Goal: Find specific page/section: Find specific page/section

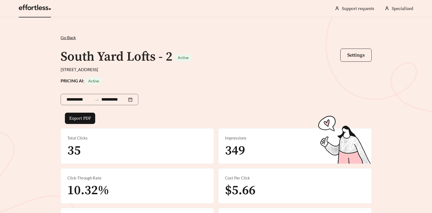
click at [43, 8] on link at bounding box center [35, 8] width 32 height 5
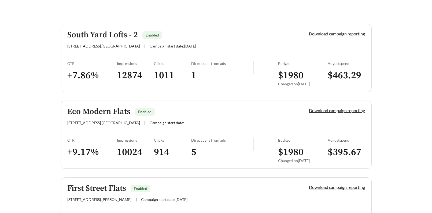
scroll to position [152, 0]
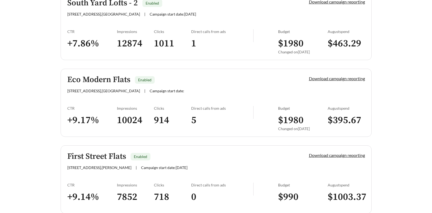
click at [106, 5] on h5 "South Yard Lofts - 2" at bounding box center [102, 3] width 70 height 9
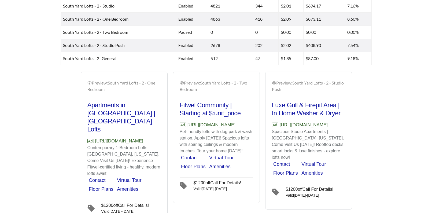
scroll to position [327, 0]
